Goal: Book appointment/travel/reservation

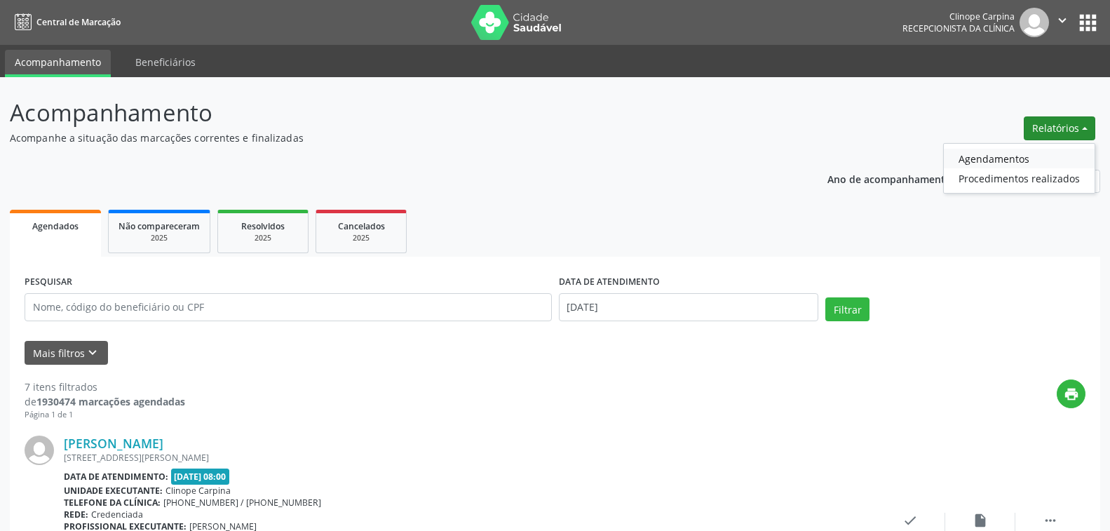
click at [995, 158] on link "Agendamentos" at bounding box center [1018, 159] width 151 height 20
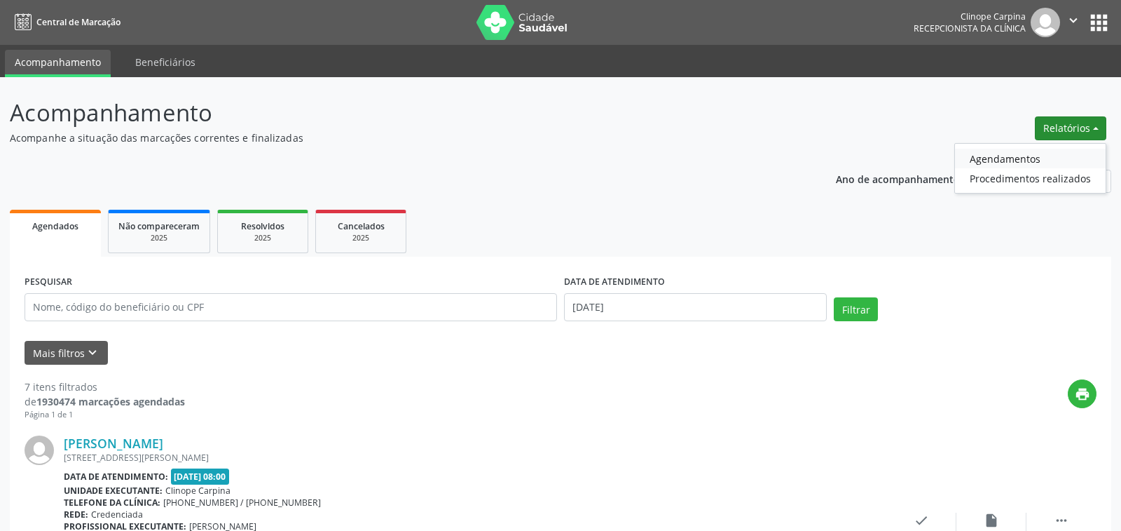
select select "8"
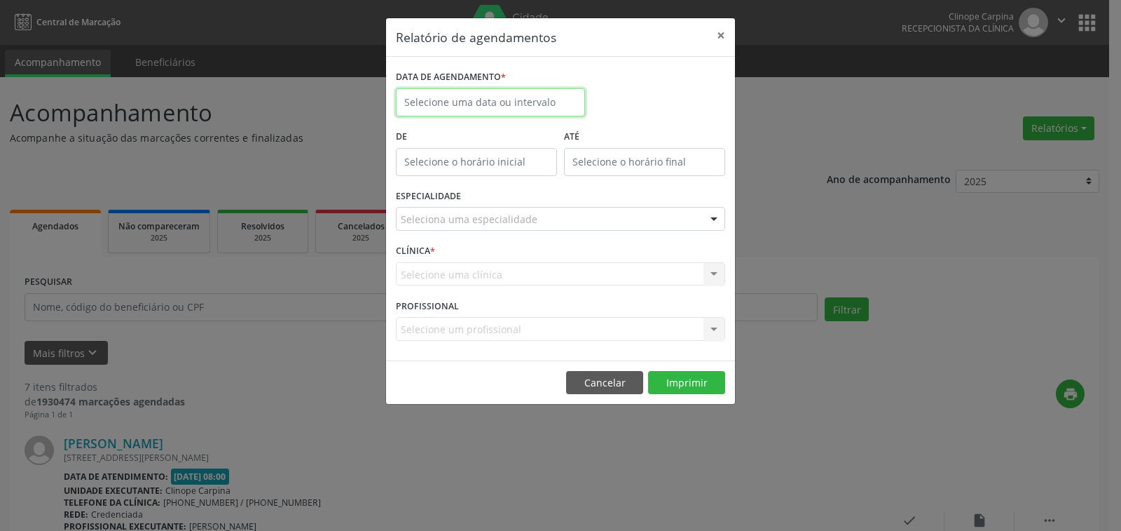
click at [487, 95] on input "text" at bounding box center [490, 102] width 189 height 28
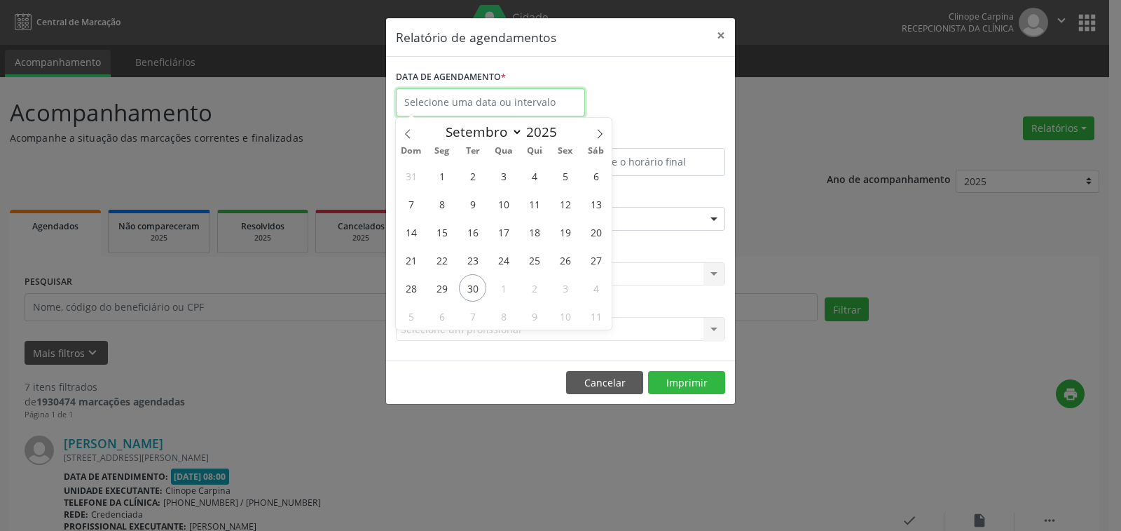
click at [487, 95] on input "text" at bounding box center [490, 102] width 189 height 28
click at [472, 285] on span "30" at bounding box center [472, 287] width 27 height 27
type input "[DATE]"
click at [469, 286] on span "30" at bounding box center [472, 287] width 27 height 27
select select "8"
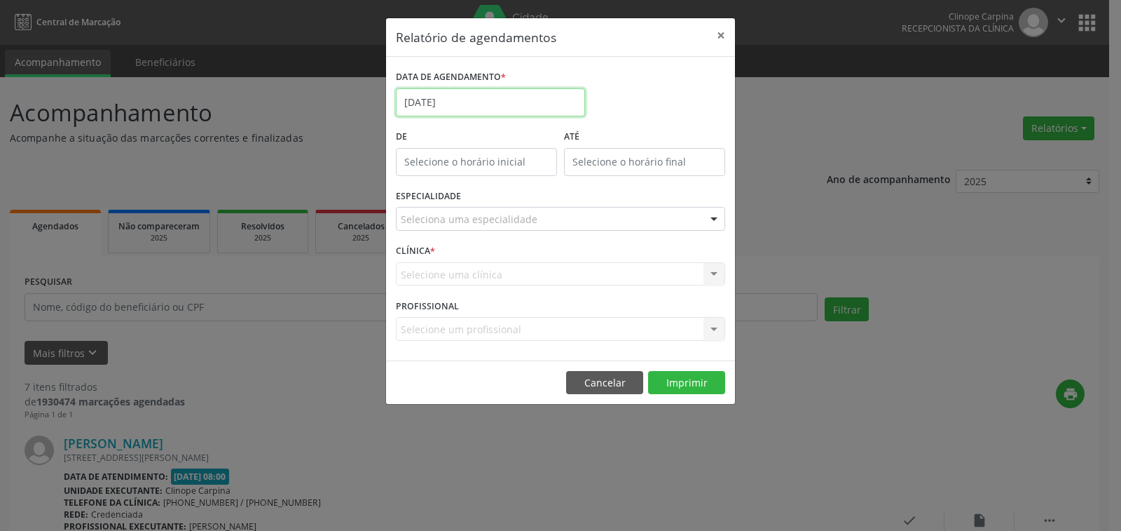
click at [470, 106] on input "[DATE]" at bounding box center [490, 102] width 189 height 28
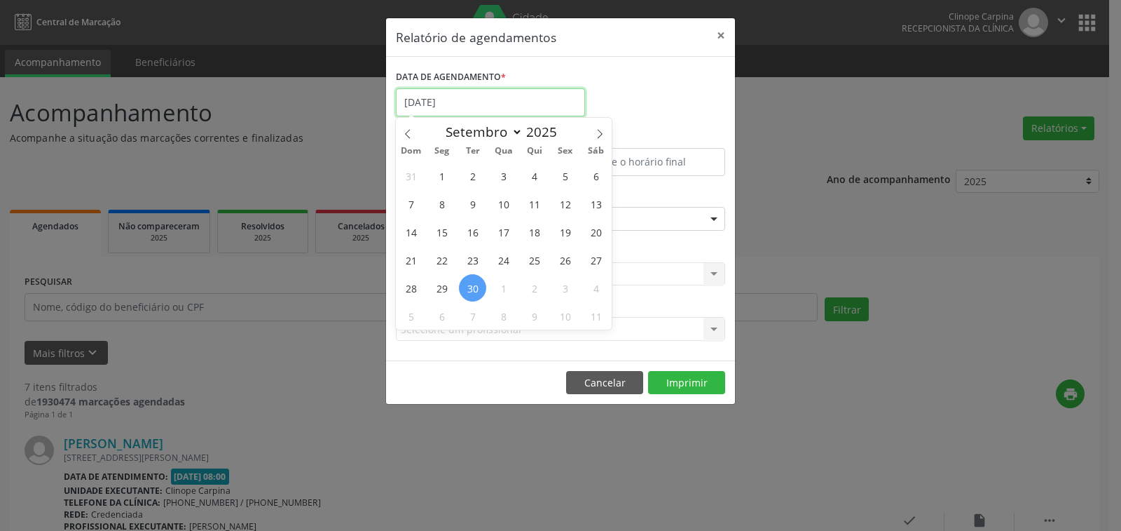
click at [494, 111] on input "[DATE]" at bounding box center [490, 102] width 189 height 28
click at [501, 280] on span "1" at bounding box center [503, 287] width 27 height 27
type input "01/10/2025"
click at [501, 280] on span "1" at bounding box center [503, 287] width 27 height 27
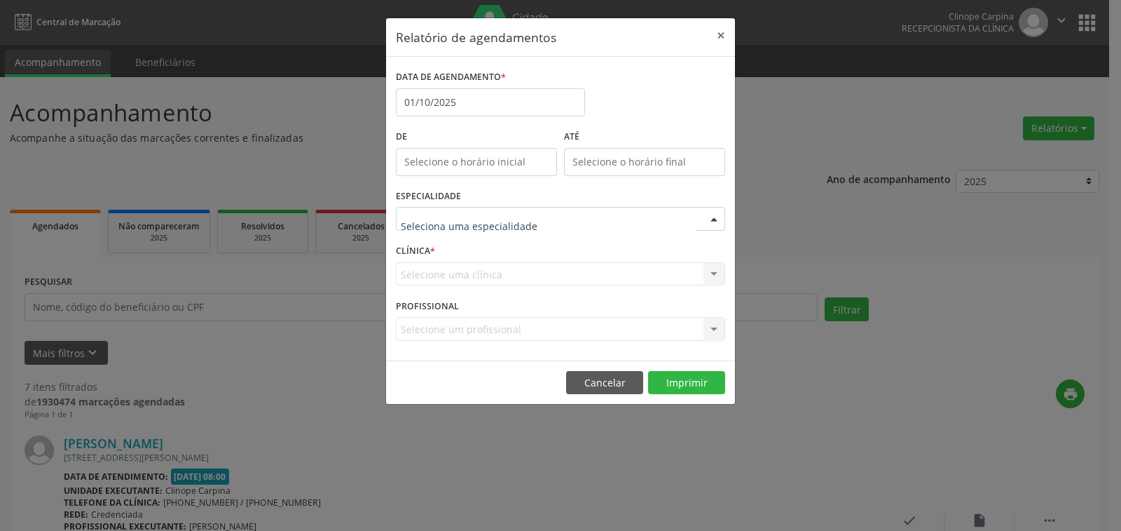
click at [491, 207] on div at bounding box center [560, 219] width 329 height 24
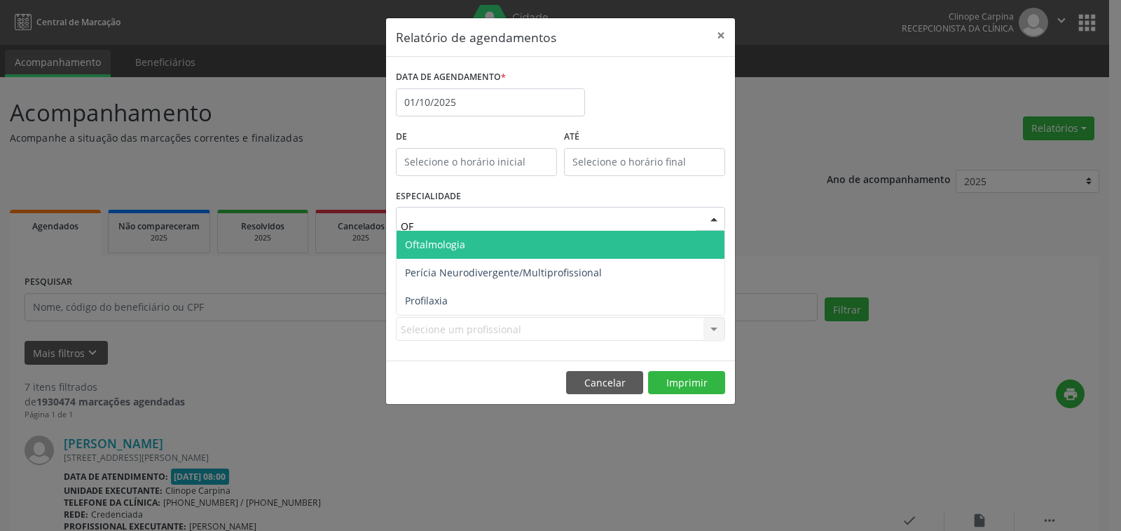
type input "OFT"
click at [551, 245] on span "Oftalmologia" at bounding box center [561, 245] width 328 height 28
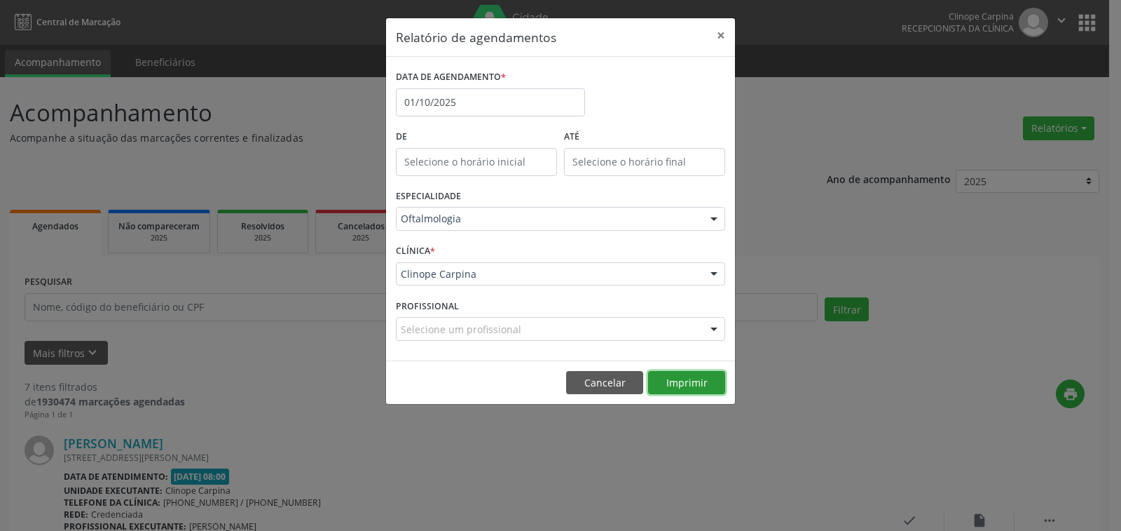
click at [684, 383] on button "Imprimir" at bounding box center [686, 383] width 77 height 24
click at [479, 92] on input "01/10/2025" at bounding box center [490, 102] width 189 height 28
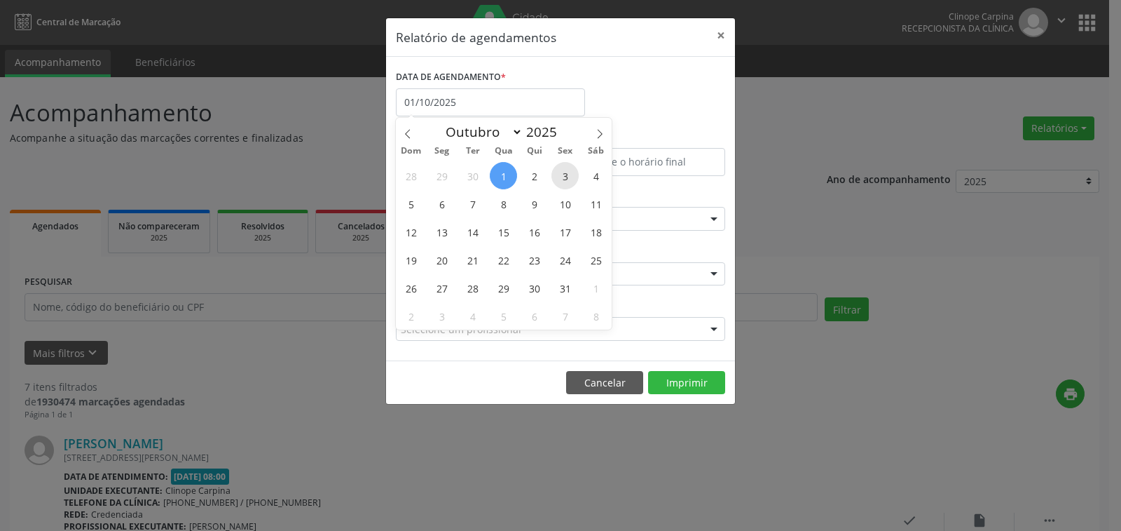
click at [564, 179] on span "3" at bounding box center [565, 175] width 27 height 27
type input "[DATE]"
click at [564, 179] on span "3" at bounding box center [565, 175] width 27 height 27
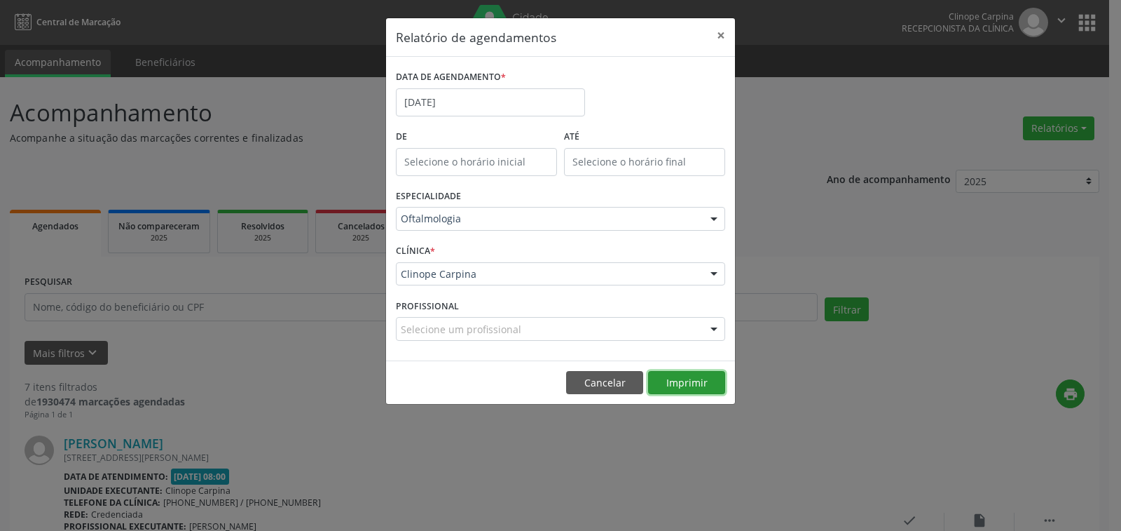
click at [674, 381] on button "Imprimir" at bounding box center [686, 383] width 77 height 24
